Goal: Task Accomplishment & Management: Use online tool/utility

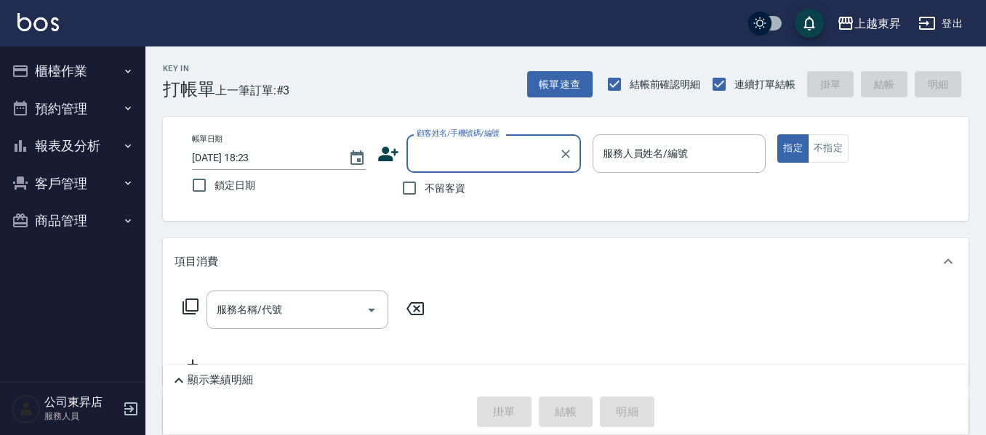
click at [448, 190] on span "不留客資" at bounding box center [445, 188] width 41 height 15
click at [425, 190] on input "不留客資" at bounding box center [409, 188] width 31 height 31
checkbox input "true"
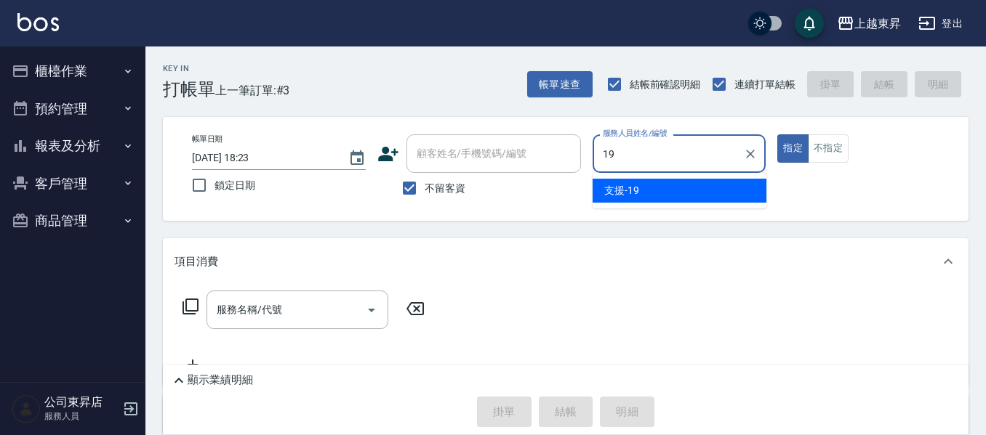
type input "支援-19"
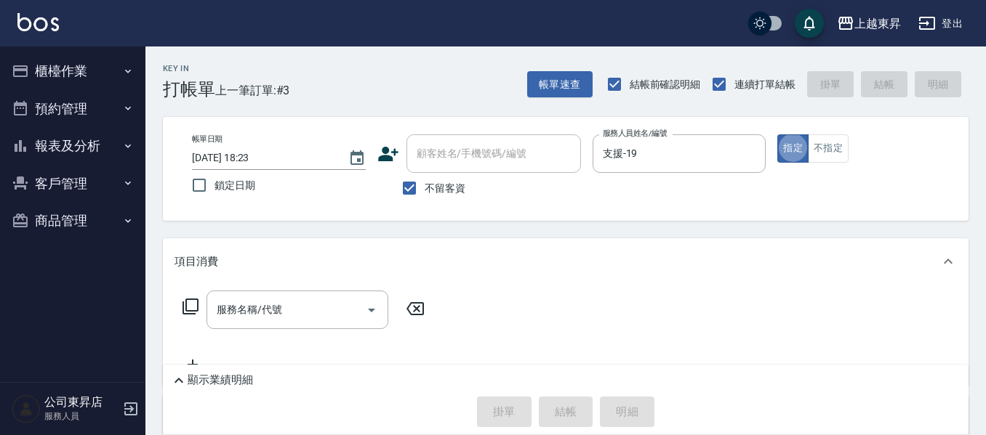
type button "true"
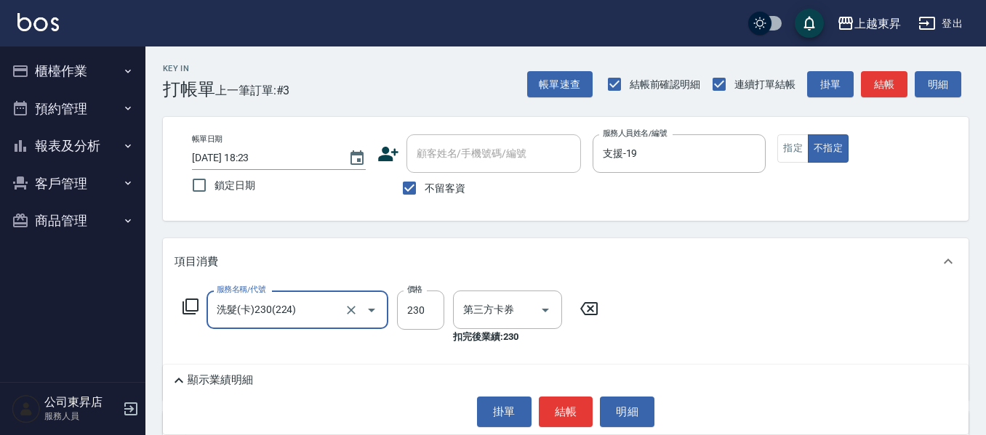
type input "洗髮(卡)230(224)"
type input "舊有卡券"
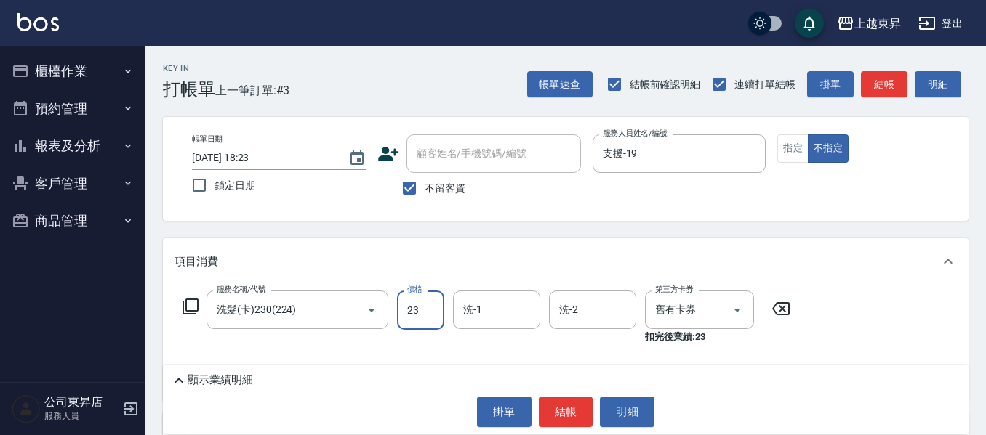
type input "230"
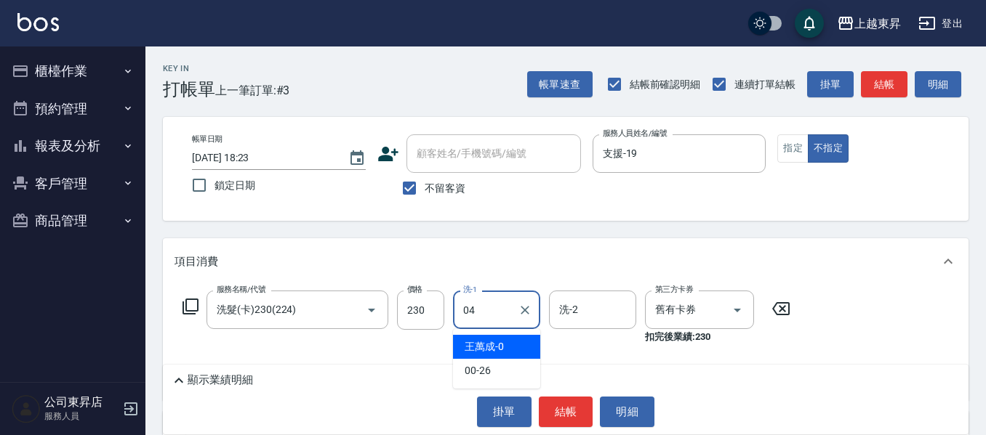
type input "[PERSON_NAME]04"
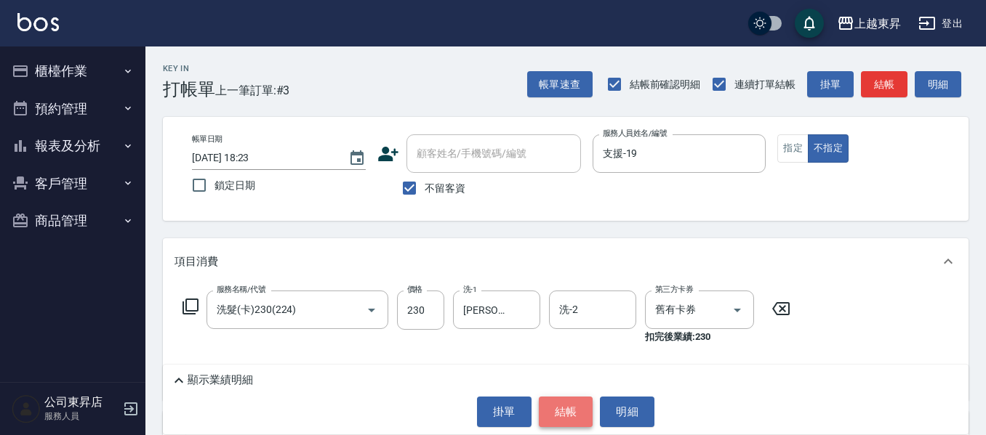
click at [548, 423] on button "結帳" at bounding box center [566, 412] width 55 height 31
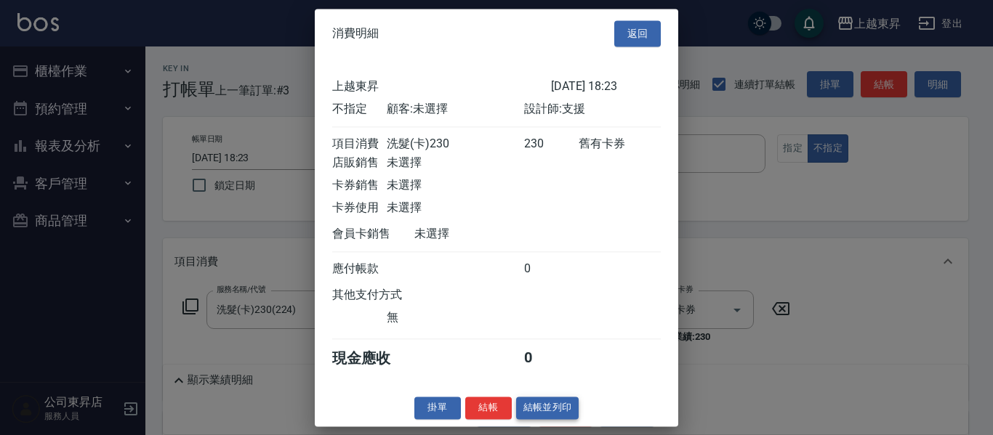
click at [550, 419] on button "結帳並列印" at bounding box center [547, 408] width 63 height 23
